Goal: Find specific page/section: Find specific page/section

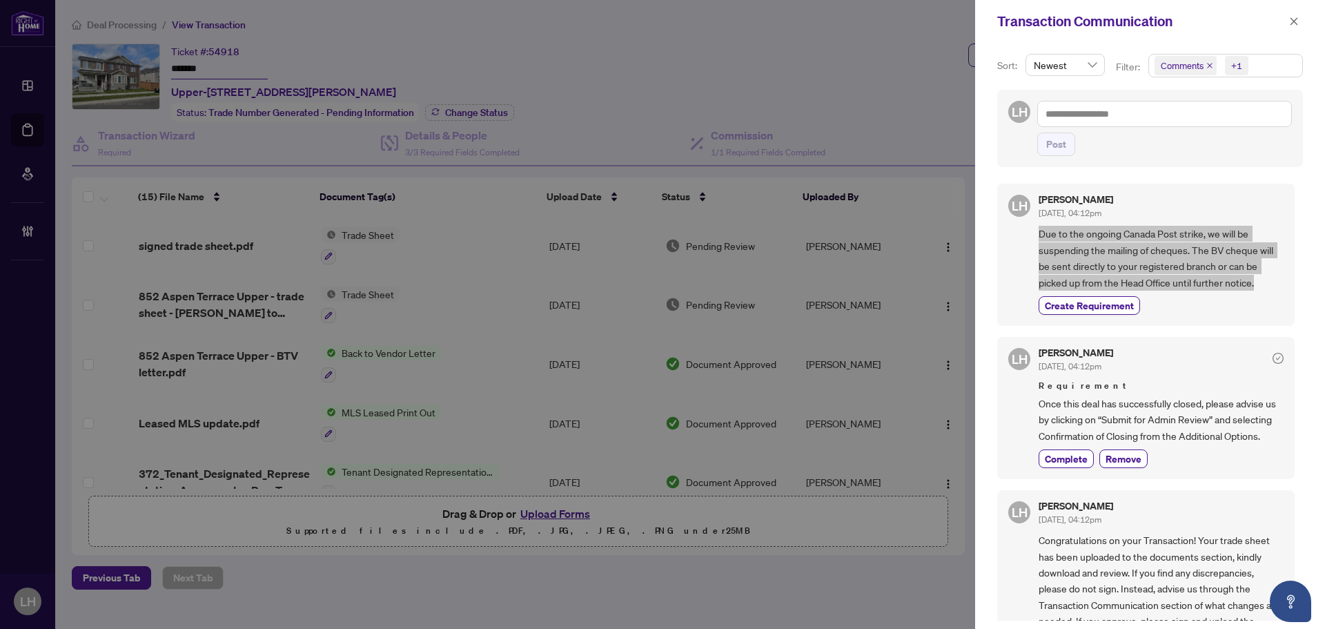
scroll to position [3, 0]
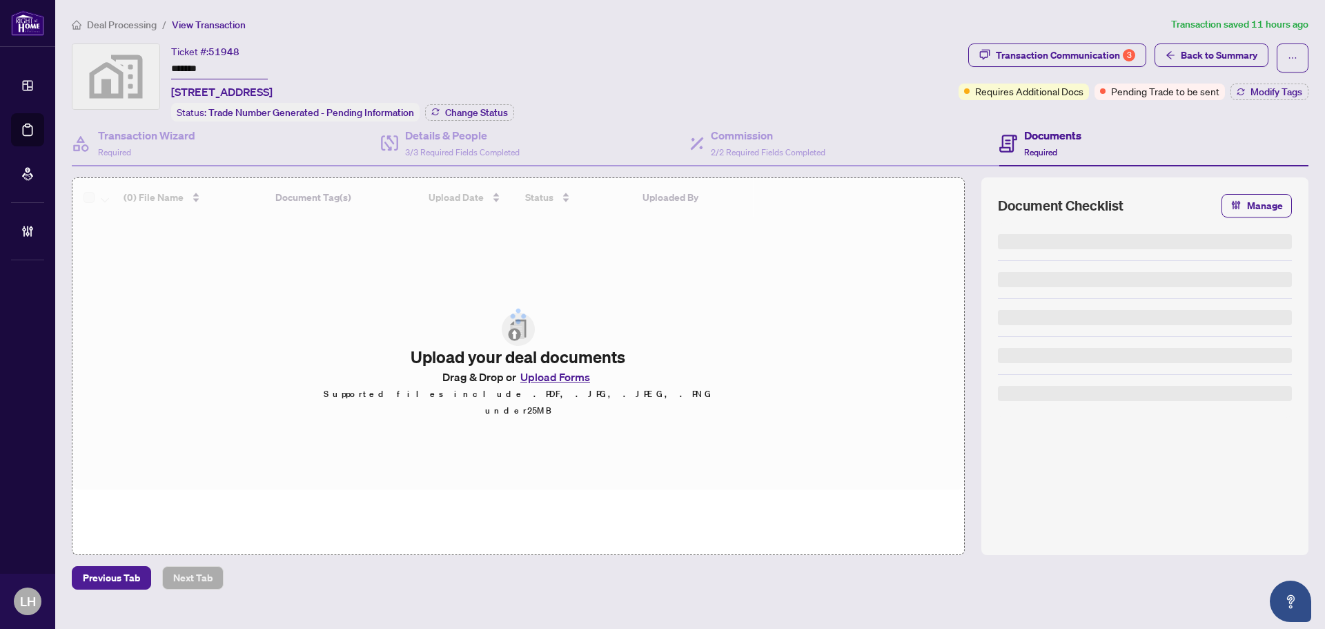
type input "*******"
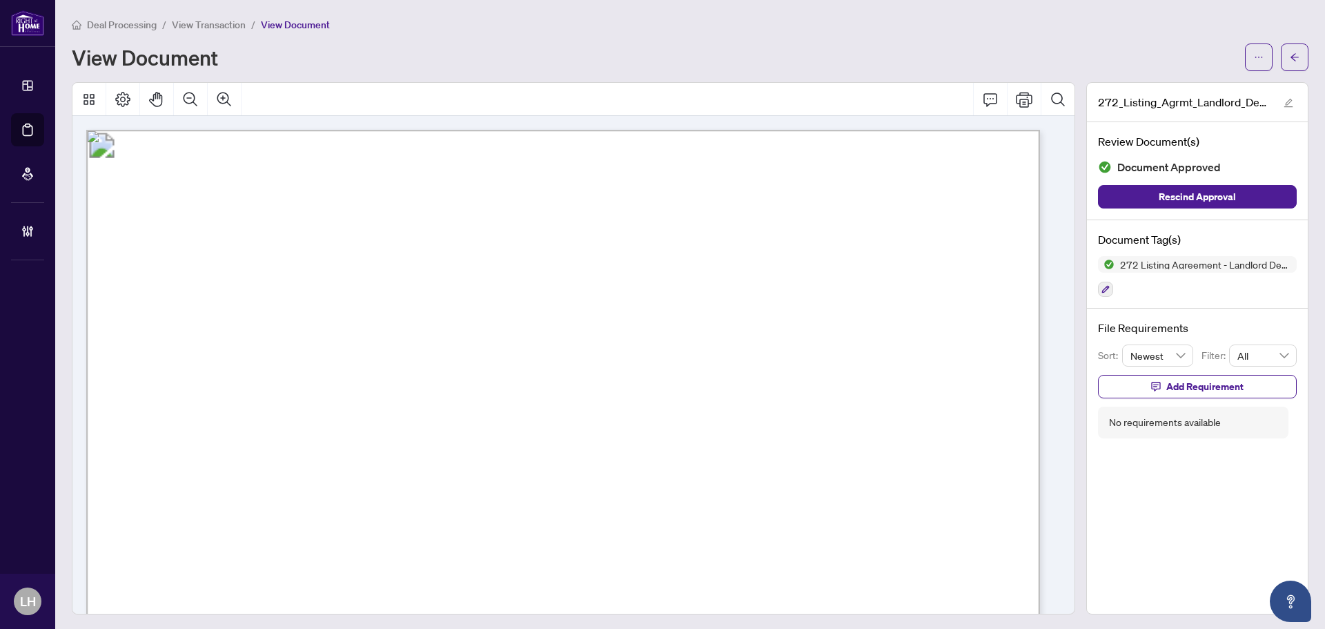
scroll to position [621, 0]
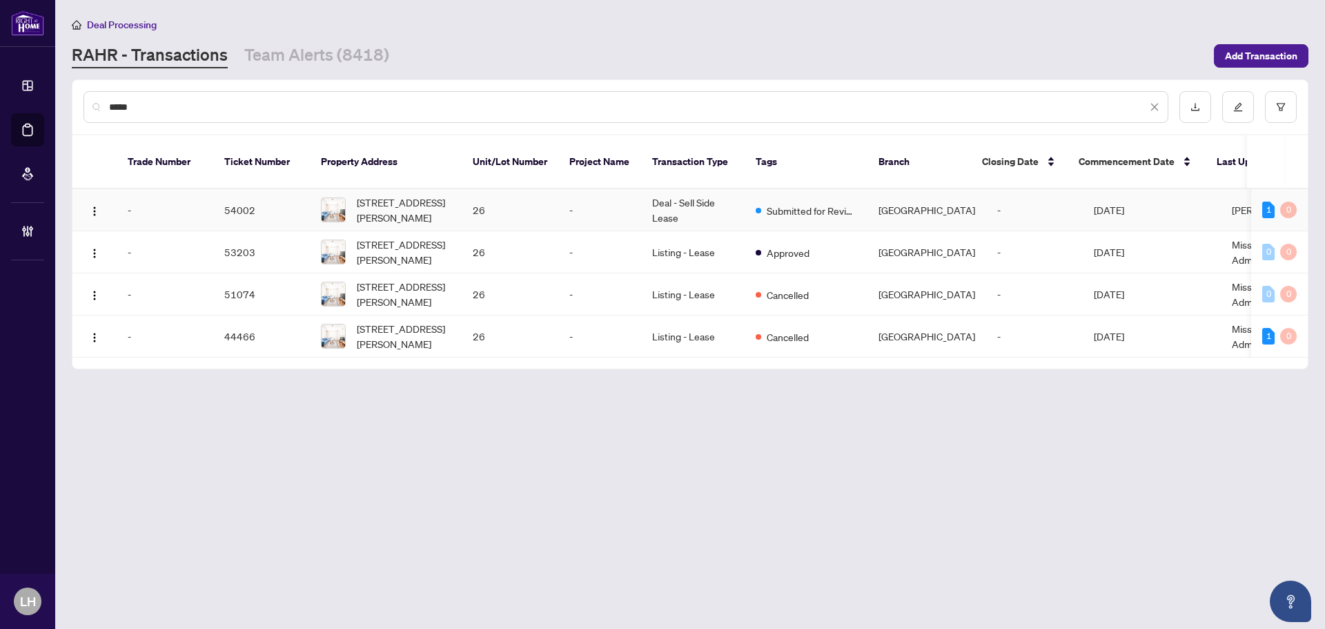
click at [593, 206] on td "-" at bounding box center [600, 210] width 83 height 42
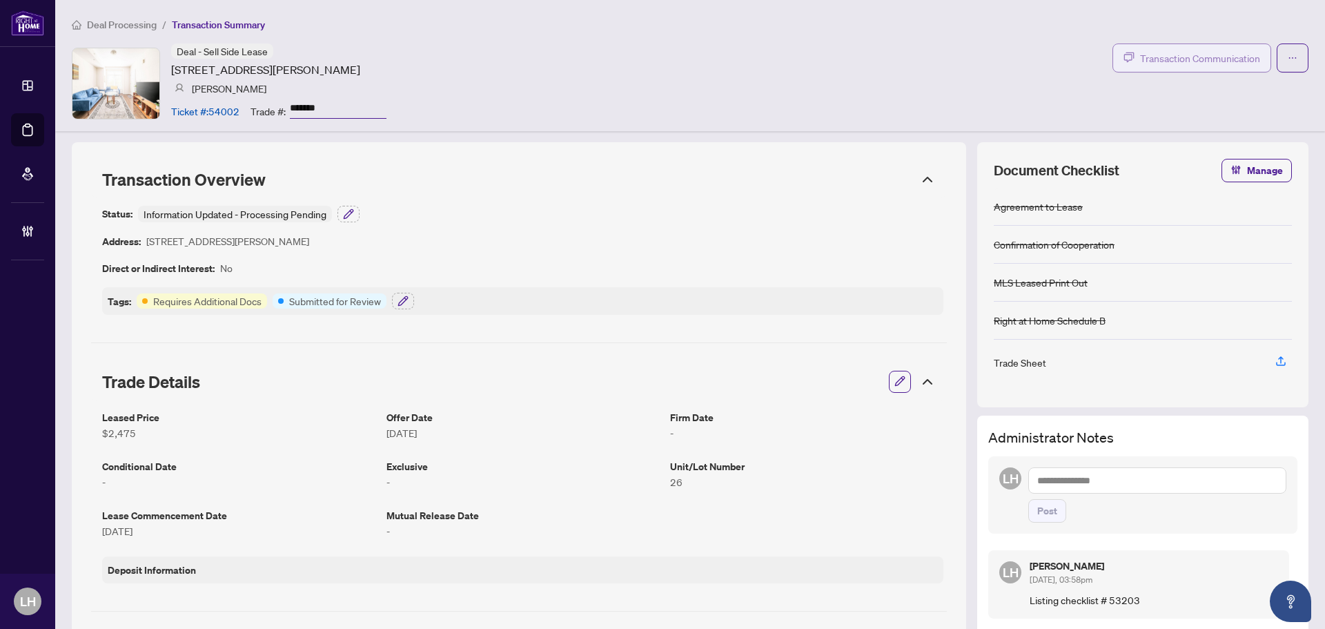
click at [1165, 55] on span "Transaction Communication" at bounding box center [1200, 58] width 120 height 16
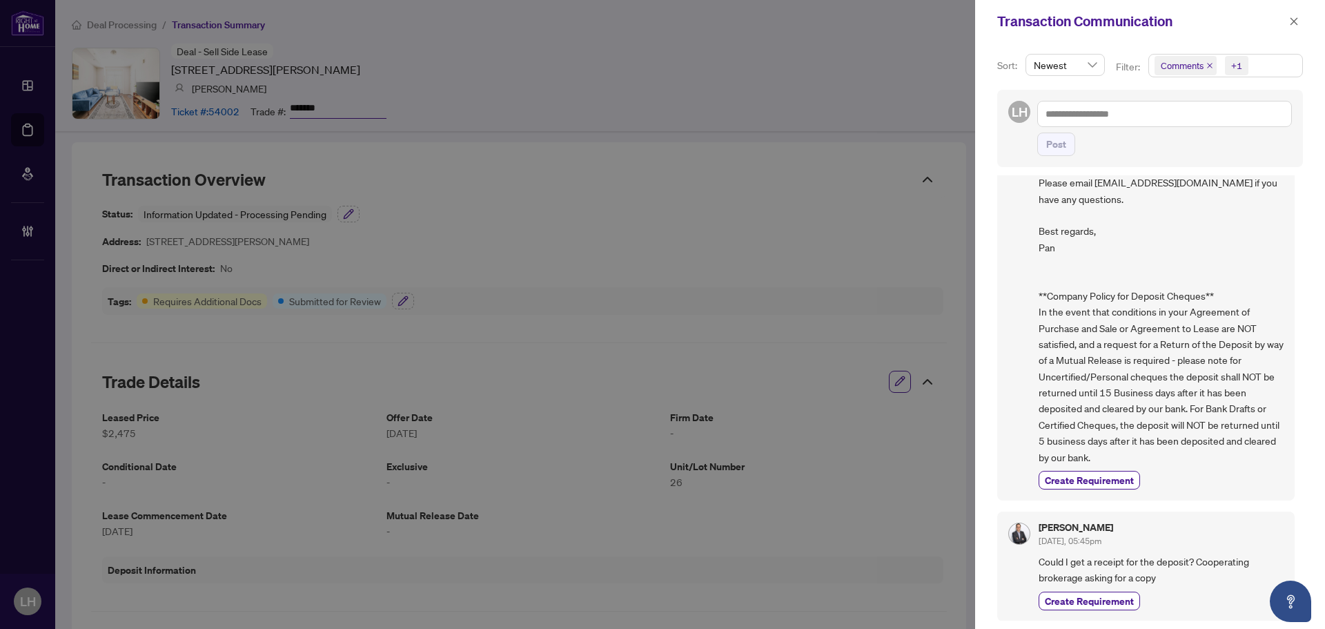
scroll to position [737, 0]
drag, startPoint x: 1296, startPoint y: 23, endPoint x: 1285, endPoint y: 19, distance: 12.7
click at [1296, 23] on icon "close" at bounding box center [1295, 21] width 8 height 8
